Goal: Use online tool/utility: Utilize a website feature to perform a specific function

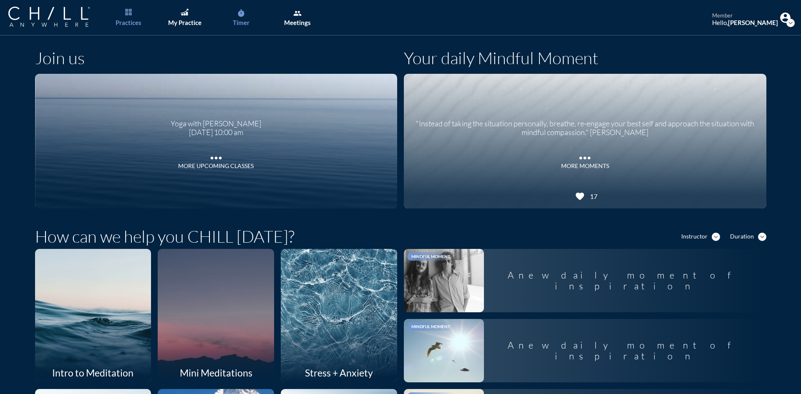
click at [247, 10] on link "timer Timer" at bounding box center [241, 17] width 44 height 35
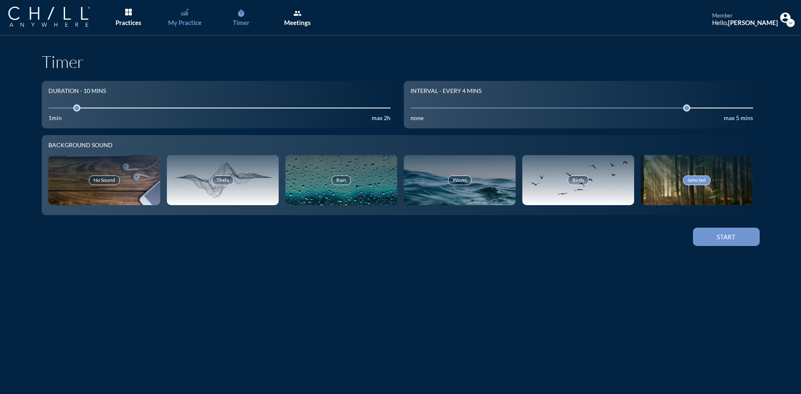
click at [196, 24] on div "My Practice" at bounding box center [184, 23] width 33 height 8
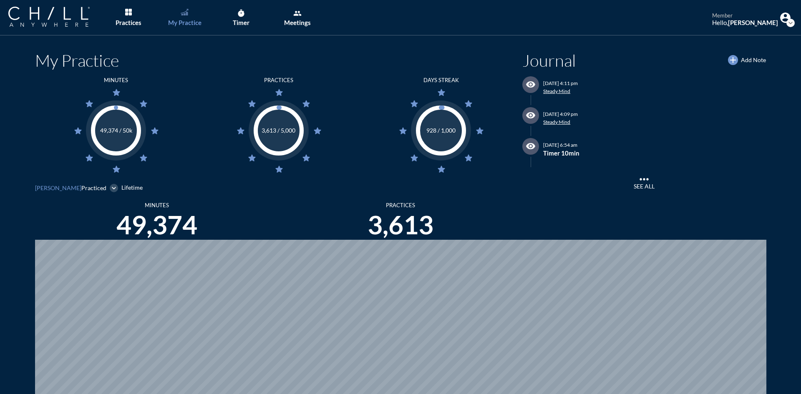
scroll to position [394, 795]
click at [242, 15] on icon "timer" at bounding box center [241, 13] width 8 height 8
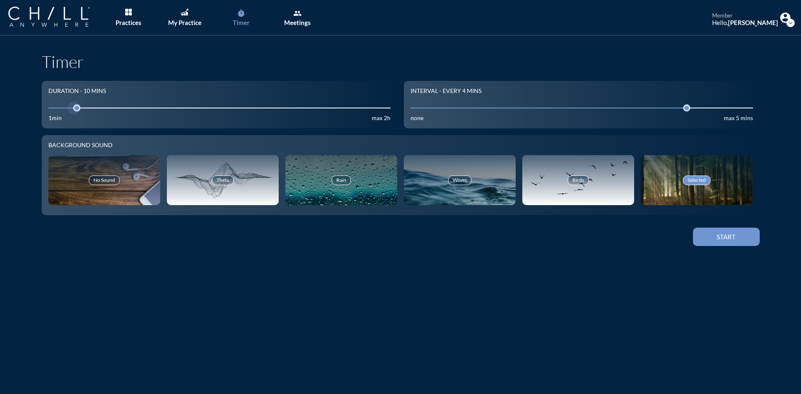
click at [107, 106] on input "10" at bounding box center [219, 108] width 343 height 8
click at [91, 106] on input "10" at bounding box center [219, 108] width 343 height 8
click at [88, 108] on div at bounding box center [94, 108] width 12 height 12
click at [733, 242] on button "Start" at bounding box center [726, 237] width 67 height 18
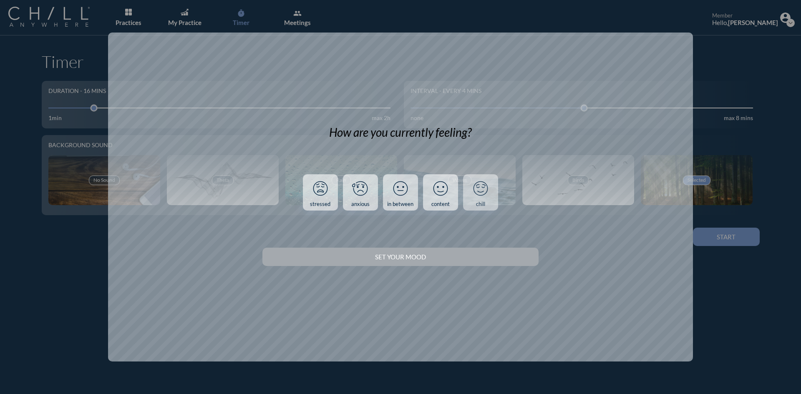
click at [473, 193] on icon at bounding box center [481, 189] width 22 height 22
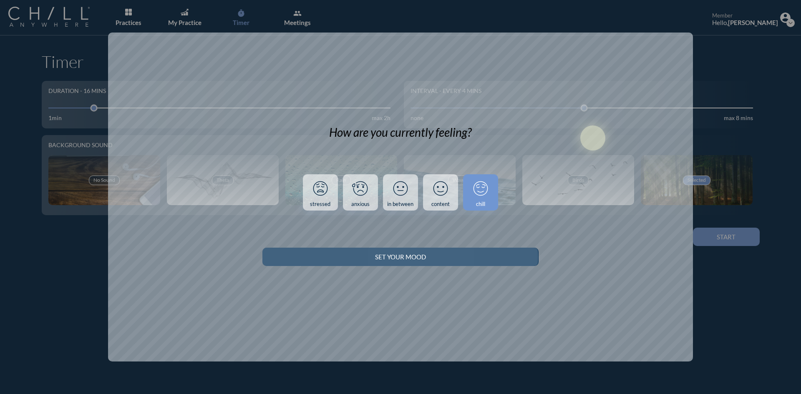
click at [492, 253] on div "Set your Mood" at bounding box center [400, 257] width 247 height 8
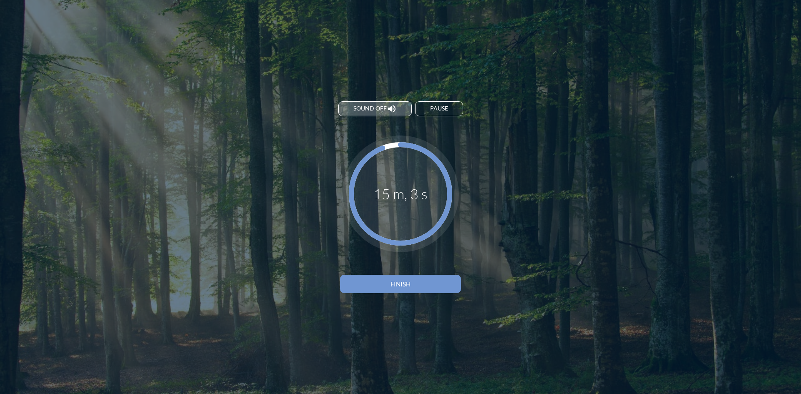
click at [368, 108] on span "Sound off" at bounding box center [369, 108] width 33 height 7
click at [368, 108] on span "Sound on" at bounding box center [369, 108] width 31 height 7
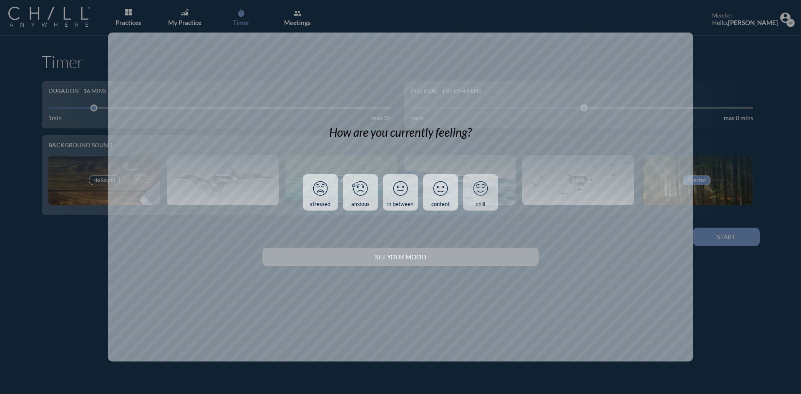
click at [479, 193] on icon at bounding box center [481, 189] width 22 height 22
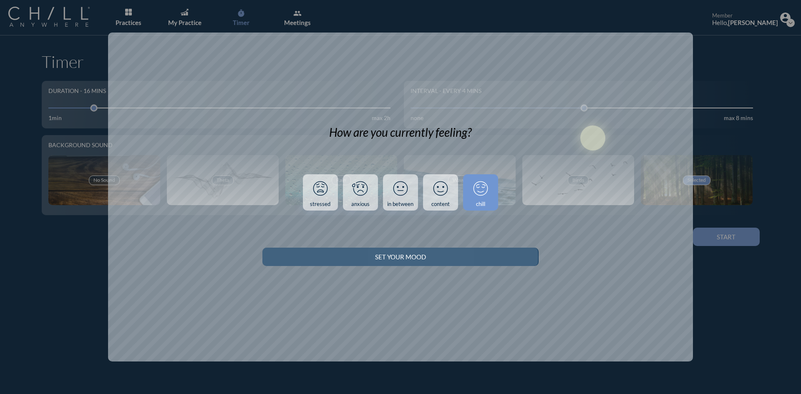
click at [444, 260] on div "Set your Mood" at bounding box center [400, 257] width 247 height 8
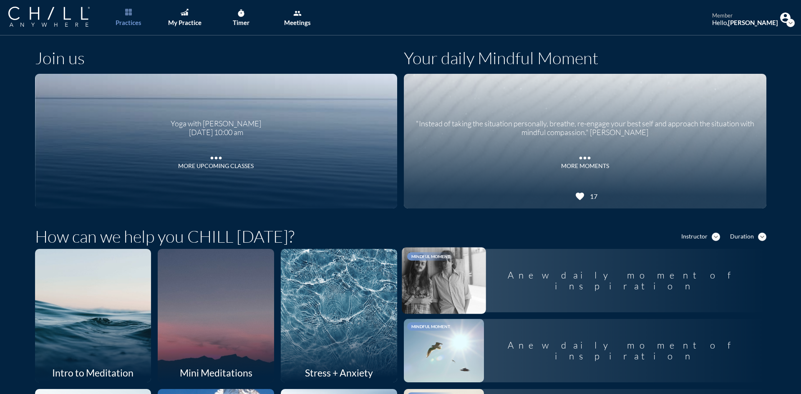
click at [424, 284] on div at bounding box center [444, 280] width 84 height 67
